Goal: Information Seeking & Learning: Learn about a topic

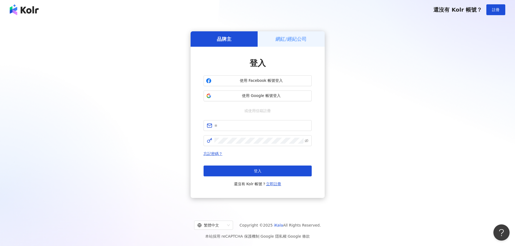
click at [270, 99] on button "使用 Google 帳號登入" at bounding box center [258, 96] width 108 height 11
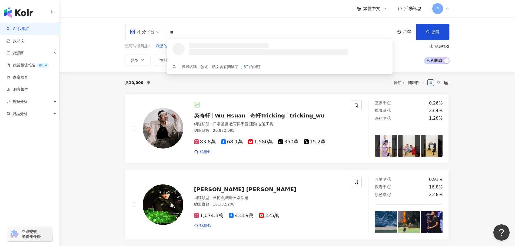
type input "*"
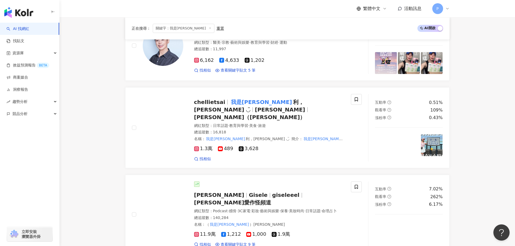
scroll to position [243, 0]
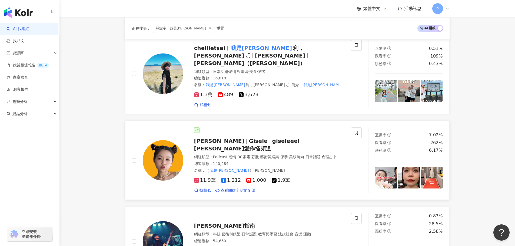
type input "***"
click at [272, 138] on span "giseleeel" at bounding box center [285, 141] width 27 height 6
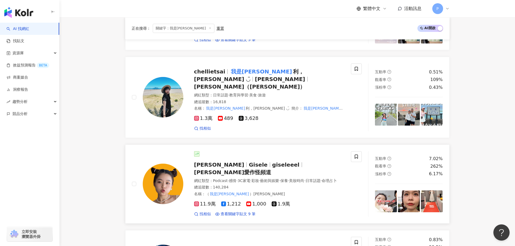
scroll to position [263, 0]
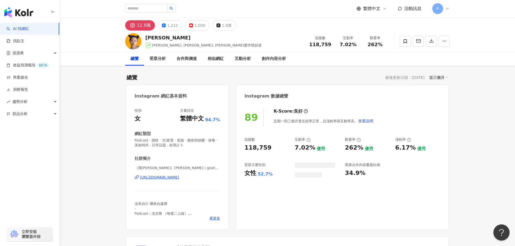
scroll to position [54, 0]
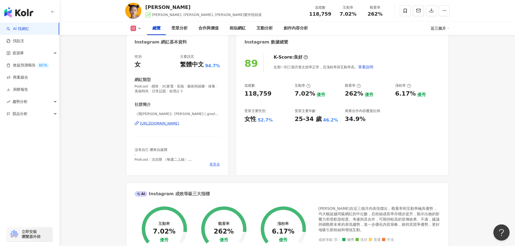
click at [219, 164] on span "看更多" at bounding box center [215, 164] width 11 height 5
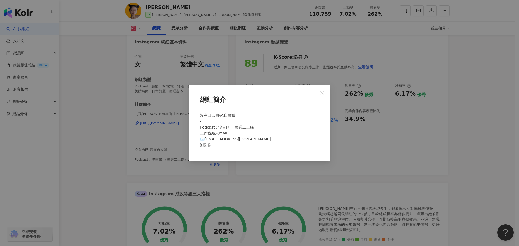
click at [167, 92] on div "網紅簡介 沒有自己 哪來自媒體 - Podcast：沒吉限 （每週二上線） 工作聯絡只mail： ✉️[EMAIL_ADDRESS][DOMAIN_NAME]…" at bounding box center [259, 123] width 519 height 246
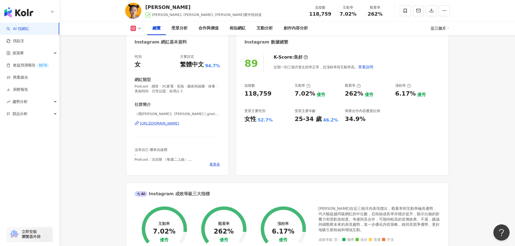
click at [141, 26] on button at bounding box center [136, 28] width 22 height 5
click at [140, 54] on button "Facebook" at bounding box center [144, 51] width 32 height 8
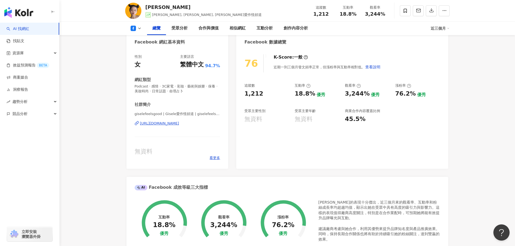
click at [141, 26] on button at bounding box center [136, 28] width 22 height 5
click at [138, 61] on button "YouTube" at bounding box center [144, 63] width 32 height 8
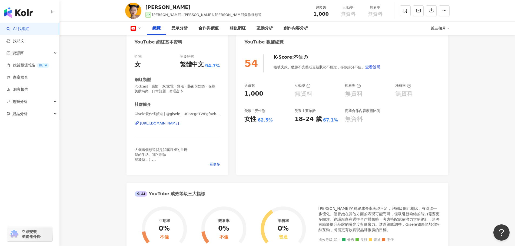
click at [141, 29] on icon at bounding box center [139, 28] width 4 height 4
click at [150, 78] on button "Threads" at bounding box center [144, 76] width 32 height 8
